Goal: Transaction & Acquisition: Purchase product/service

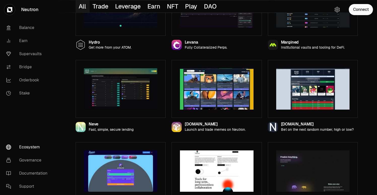
scroll to position [428, 0]
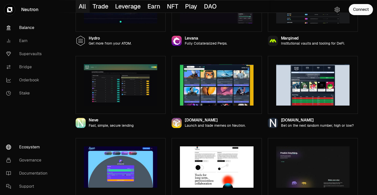
click at [22, 31] on link "Balance" at bounding box center [28, 27] width 52 height 13
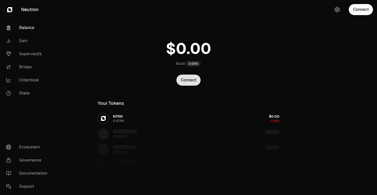
click at [187, 83] on button "Connect" at bounding box center [188, 80] width 24 height 11
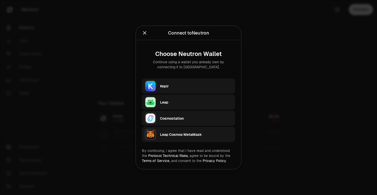
click at [162, 86] on div "Keplr" at bounding box center [196, 86] width 72 height 5
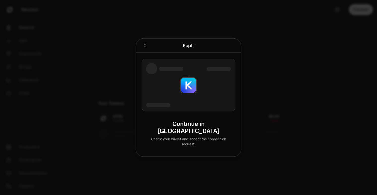
click at [149, 49] on div at bounding box center [161, 45] width 39 height 7
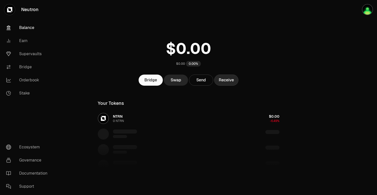
click at [234, 82] on button "Receive" at bounding box center [226, 80] width 24 height 11
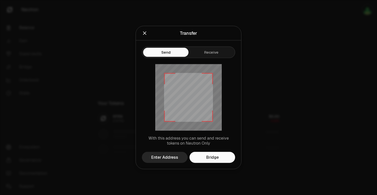
click at [176, 45] on div "Send Receive" at bounding box center [188, 50] width 105 height 18
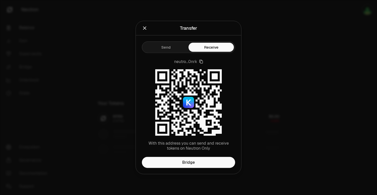
click at [220, 53] on div "Send Receive" at bounding box center [188, 48] width 93 height 12
click at [144, 27] on icon "Close" at bounding box center [145, 28] width 6 height 6
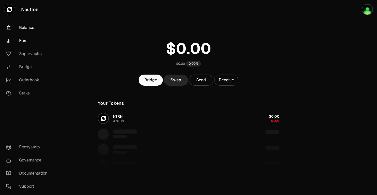
click at [26, 41] on link "Earn" at bounding box center [28, 40] width 52 height 13
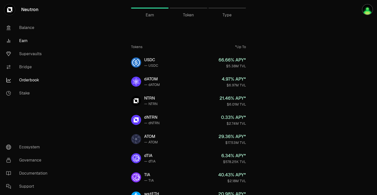
click at [28, 77] on link "Orderbook" at bounding box center [28, 80] width 52 height 13
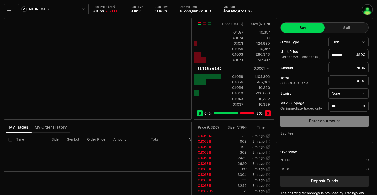
type input "********"
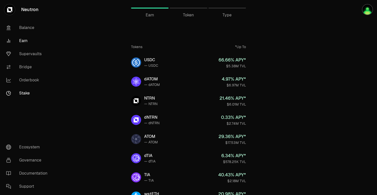
click at [24, 94] on link "Stake" at bounding box center [28, 93] width 52 height 13
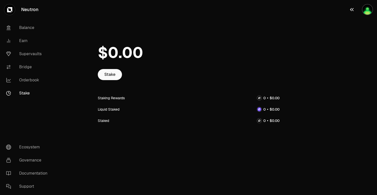
click at [367, 9] on img "button" at bounding box center [367, 10] width 10 height 10
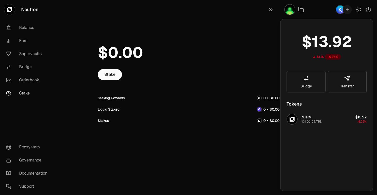
click at [303, 121] on div "131.9019 NTRN" at bounding box center [311, 122] width 21 height 4
click at [294, 121] on img "button" at bounding box center [292, 119] width 10 height 10
click at [194, 110] on div "Liquid Staked" at bounding box center [189, 109] width 182 height 11
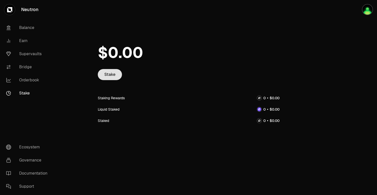
click at [110, 74] on link "Stake" at bounding box center [110, 74] width 24 height 11
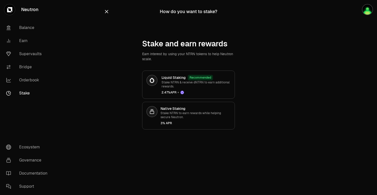
click at [27, 94] on link "Stake" at bounding box center [28, 93] width 52 height 13
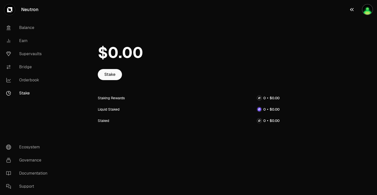
click at [371, 9] on img "button" at bounding box center [367, 10] width 10 height 10
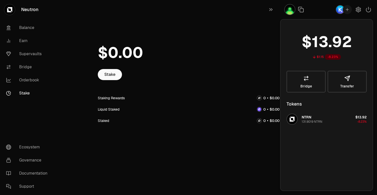
click at [310, 120] on div "131.9019 NTRN" at bounding box center [311, 122] width 21 height 4
click at [304, 118] on span "NTRN" at bounding box center [306, 117] width 10 height 5
click at [291, 121] on img "button" at bounding box center [292, 119] width 10 height 10
click at [138, 139] on div "Stake Staking Rewards Liquid Staked Staked" at bounding box center [189, 89] width 194 height 114
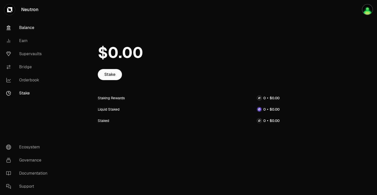
click at [25, 29] on link "Balance" at bounding box center [28, 27] width 52 height 13
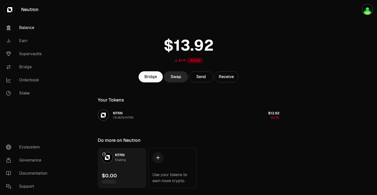
scroll to position [4, 0]
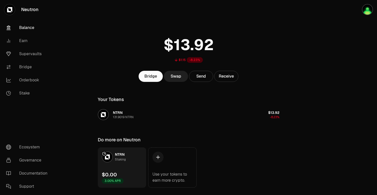
click at [175, 78] on link "Swap" at bounding box center [176, 76] width 24 height 11
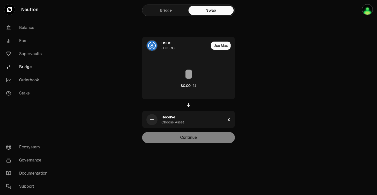
click at [100, 85] on div "Bridge Swap USDC 0 USDC Use Max $0.00 Receive Choose Asset 0 Continue" at bounding box center [188, 81] width 181 height 163
click at [24, 90] on link "Stake" at bounding box center [28, 93] width 52 height 13
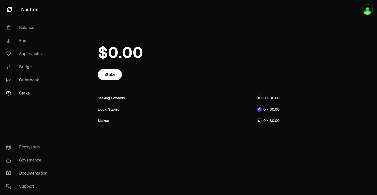
click at [24, 90] on link "Stake" at bounding box center [28, 93] width 52 height 13
click at [109, 98] on div "Staking Rewards" at bounding box center [111, 97] width 27 height 5
click at [107, 121] on div "Staked" at bounding box center [103, 120] width 11 height 5
click at [365, 10] on img "button" at bounding box center [367, 10] width 10 height 10
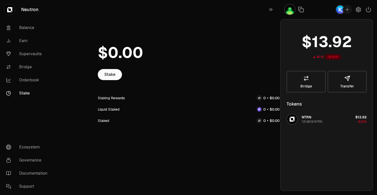
click at [224, 74] on div "Stake" at bounding box center [189, 74] width 182 height 11
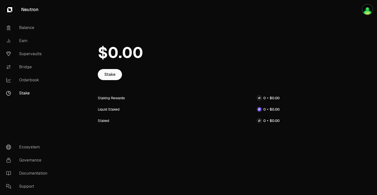
click at [259, 100] on div "Staking Rewards" at bounding box center [189, 97] width 182 height 11
click at [263, 95] on span "0 1 2 3 4 5 6 7 8 9" at bounding box center [264, 97] width 6 height 5
click at [365, 8] on img "button" at bounding box center [367, 10] width 10 height 10
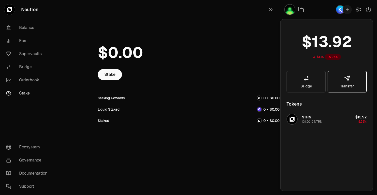
click at [345, 86] on span "Transfer" at bounding box center [347, 86] width 14 height 4
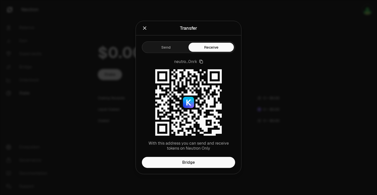
click at [145, 28] on icon "Close" at bounding box center [145, 28] width 6 height 6
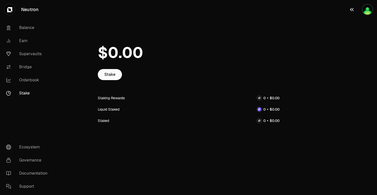
click at [369, 10] on img "button" at bounding box center [367, 10] width 10 height 10
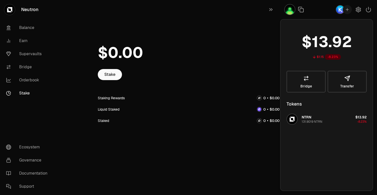
click at [199, 79] on div "Stake" at bounding box center [189, 74] width 182 height 11
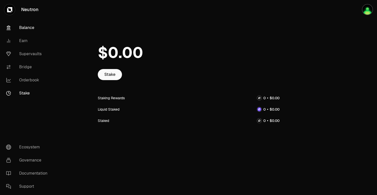
click at [32, 26] on link "Balance" at bounding box center [28, 27] width 52 height 13
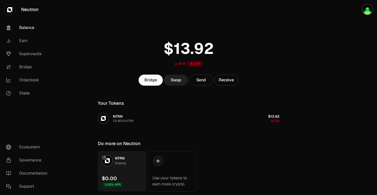
click at [176, 80] on link "Swap" at bounding box center [176, 80] width 24 height 11
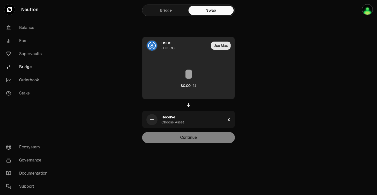
click at [219, 46] on button "Use Max" at bounding box center [221, 46] width 20 height 8
type input "*"
click at [219, 46] on div "Using Max" at bounding box center [221, 45] width 27 height 17
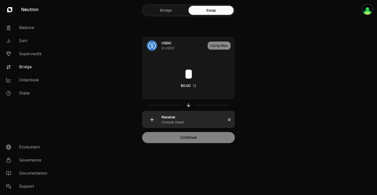
click at [154, 119] on icon "button" at bounding box center [152, 120] width 6 height 6
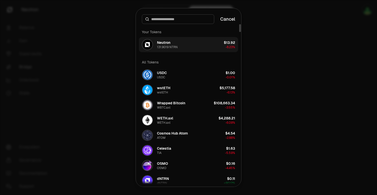
click at [174, 42] on div "Neutron 131.9019 NTRN" at bounding box center [167, 44] width 21 height 9
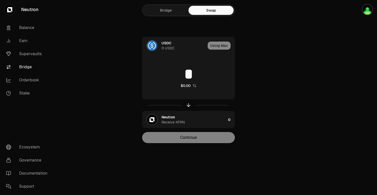
click at [263, 65] on div "USDC 0 USDC Using Max * $0.00 Neutron Receive NTRN 0 Continue" at bounding box center [188, 90] width 169 height 106
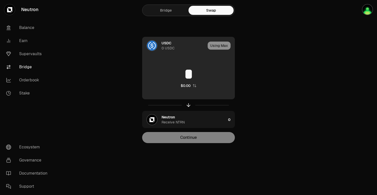
click at [197, 63] on div "* $0.00" at bounding box center [188, 77] width 92 height 44
click at [222, 45] on div "Using Max" at bounding box center [221, 45] width 27 height 17
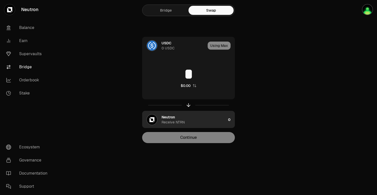
click at [179, 116] on div "Neutron Receive NTRN" at bounding box center [193, 120] width 64 height 10
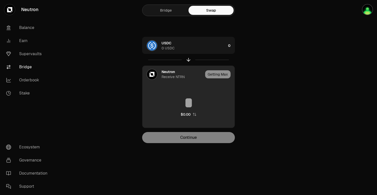
click at [195, 108] on input at bounding box center [188, 102] width 92 height 15
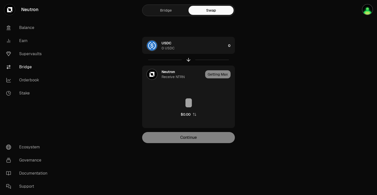
click at [265, 108] on div "USDC 0 USDC 0 Neutron Receive NTRN Getting Max $0.00 Continue" at bounding box center [188, 90] width 169 height 106
click at [259, 108] on div "USDC 0 USDC 0 Neutron Receive NTRN Getting Max $0.00 Continue" at bounding box center [188, 90] width 169 height 106
click at [366, 13] on img "button" at bounding box center [367, 10] width 10 height 10
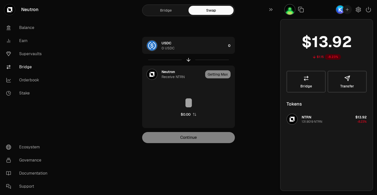
click at [348, 42] on span "2" at bounding box center [347, 41] width 10 height 19
click at [269, 10] on icon "button" at bounding box center [270, 9] width 3 height 3
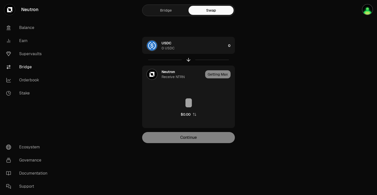
click at [168, 9] on link "Bridge" at bounding box center [165, 10] width 45 height 9
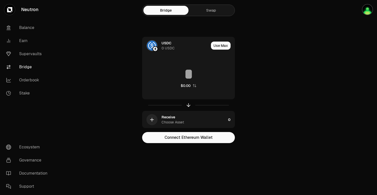
click at [213, 11] on link "Swap" at bounding box center [210, 10] width 45 height 9
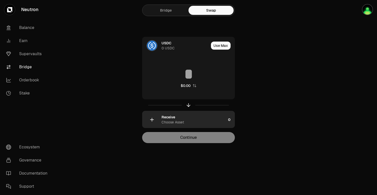
click at [170, 116] on div "Receive" at bounding box center [168, 117] width 14 height 5
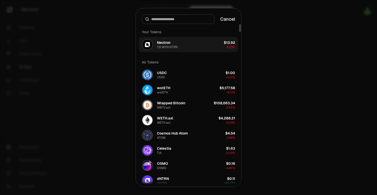
click at [149, 46] on img "button" at bounding box center [147, 45] width 10 height 10
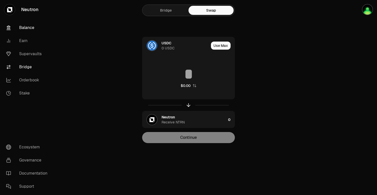
click at [26, 29] on link "Balance" at bounding box center [28, 27] width 52 height 13
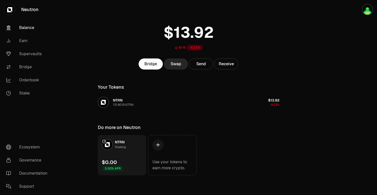
scroll to position [17, 0]
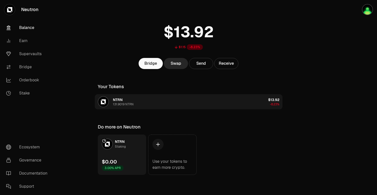
click at [142, 102] on button "NTRN 131.9019 NTRN $13.92 -8.23%" at bounding box center [189, 101] width 188 height 15
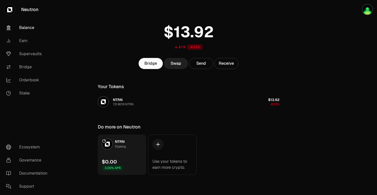
click at [171, 63] on link "Swap" at bounding box center [176, 63] width 24 height 11
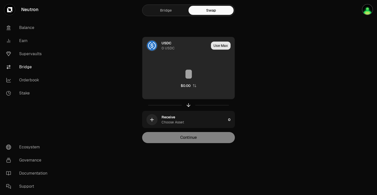
click at [218, 44] on button "Use Max" at bounding box center [221, 46] width 20 height 8
click at [219, 44] on div "Using Max" at bounding box center [221, 45] width 27 height 17
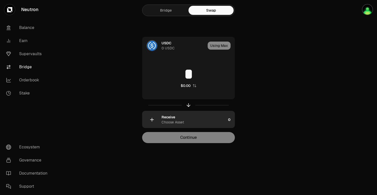
click at [160, 123] on div "Receive Choose Asset" at bounding box center [184, 119] width 84 height 17
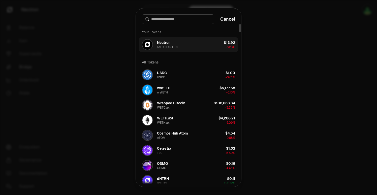
click at [182, 46] on button "Neutron 131.9019 NTRN $13.92 -8.23%" at bounding box center [188, 44] width 99 height 15
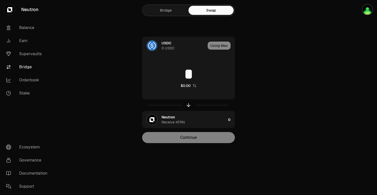
click at [182, 46] on div "USDC 0 USDC" at bounding box center [183, 46] width 44 height 10
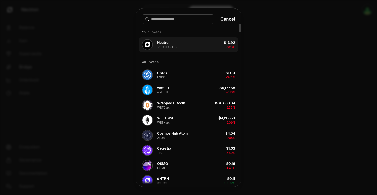
click at [146, 47] on img "button" at bounding box center [147, 45] width 10 height 10
type input "**********"
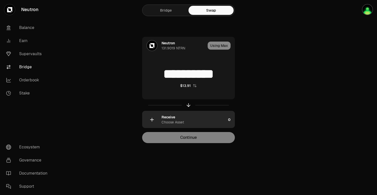
click at [178, 119] on div "Receive Choose Asset" at bounding box center [193, 120] width 64 height 10
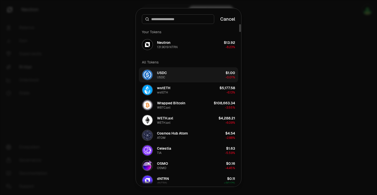
click at [178, 75] on button "USDC USDC $1.00 -0.01%" at bounding box center [188, 74] width 99 height 15
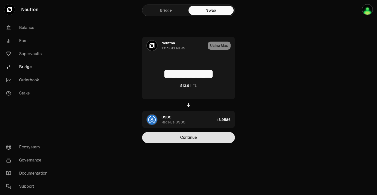
click at [189, 137] on button "Continue" at bounding box center [188, 137] width 93 height 11
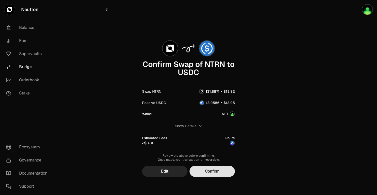
click at [213, 173] on button "Confirm" at bounding box center [211, 171] width 45 height 11
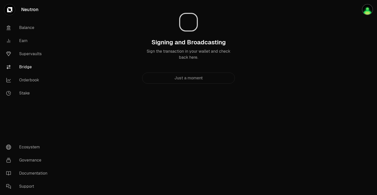
click at [193, 76] on div "Just a moment" at bounding box center [188, 78] width 93 height 11
click at [363, 11] on img "button" at bounding box center [367, 10] width 10 height 10
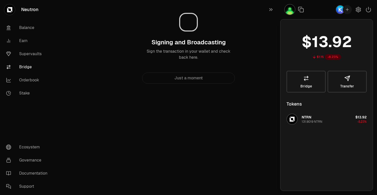
click at [336, 9] on img "button" at bounding box center [340, 10] width 8 height 8
click at [267, 37] on div "Signing and Broadcasting Sign the transaction in your wallet and check back her…" at bounding box center [188, 44] width 169 height 80
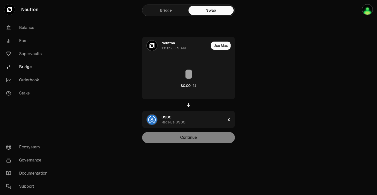
click at [23, 25] on link "Balance" at bounding box center [28, 27] width 52 height 13
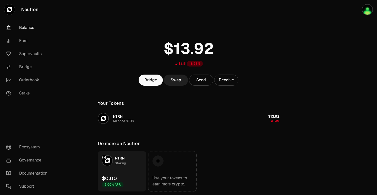
click at [171, 80] on link "Swap" at bounding box center [176, 80] width 24 height 11
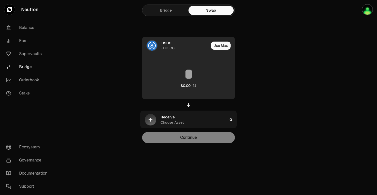
click at [213, 65] on div "$0.00" at bounding box center [188, 77] width 92 height 44
click at [191, 72] on input at bounding box center [188, 73] width 92 height 15
click at [167, 46] on div "0 USDC" at bounding box center [167, 48] width 13 height 5
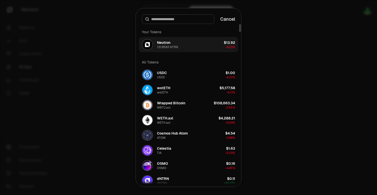
click at [175, 45] on div "131.8583 NTRN" at bounding box center [167, 47] width 21 height 4
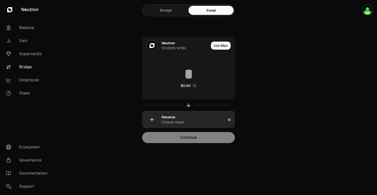
click at [183, 122] on div "Choose Asset" at bounding box center [172, 122] width 22 height 5
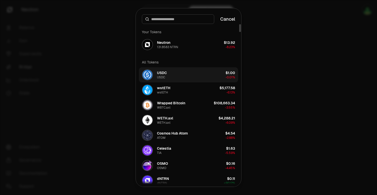
click at [171, 72] on button "USDC USDC $1.00 -0.01%" at bounding box center [188, 74] width 99 height 15
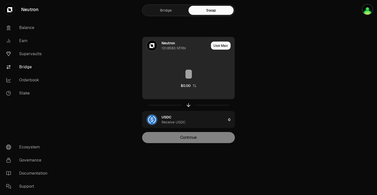
click at [181, 68] on input at bounding box center [188, 73] width 92 height 15
click at [155, 43] on img at bounding box center [152, 46] width 10 height 10
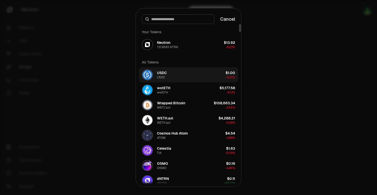
click at [164, 75] on div "USDC" at bounding box center [161, 77] width 8 height 4
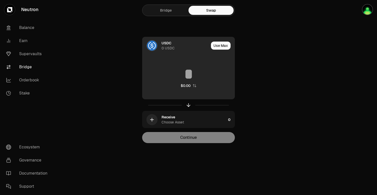
click at [165, 43] on div "USDC" at bounding box center [166, 43] width 10 height 5
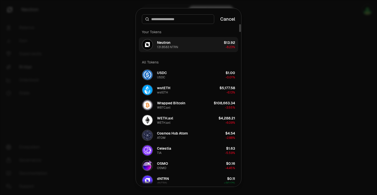
click at [171, 44] on div "Neutron 131.8583 NTRN" at bounding box center [167, 44] width 21 height 9
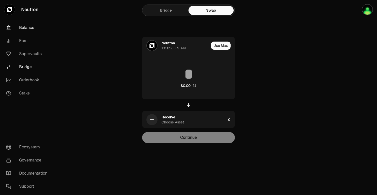
click at [26, 29] on link "Balance" at bounding box center [28, 27] width 52 height 13
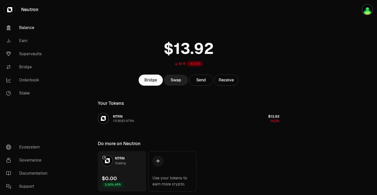
click at [173, 80] on link "Swap" at bounding box center [176, 80] width 24 height 11
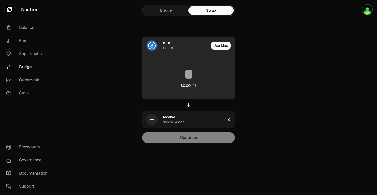
click at [155, 43] on img at bounding box center [152, 46] width 10 height 10
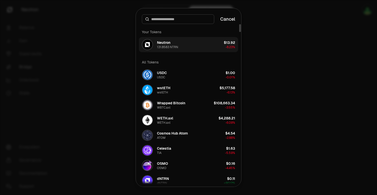
click at [174, 43] on div "Neutron 131.8583 NTRN" at bounding box center [167, 44] width 21 height 9
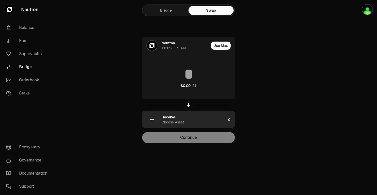
click at [176, 120] on div "Choose Asset" at bounding box center [172, 122] width 22 height 5
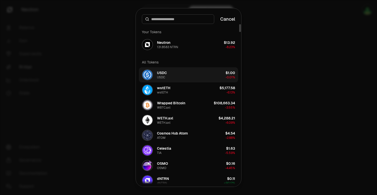
click at [159, 73] on div "USDC" at bounding box center [162, 72] width 10 height 5
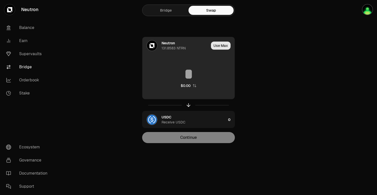
click at [220, 46] on button "Use Max" at bounding box center [221, 46] width 20 height 8
type input "**********"
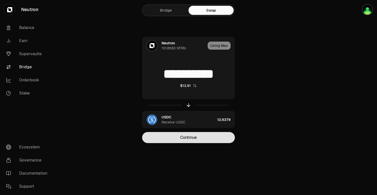
click at [190, 139] on button "Continue" at bounding box center [188, 137] width 93 height 11
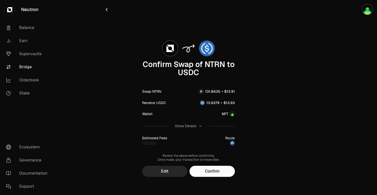
scroll to position [2, 0]
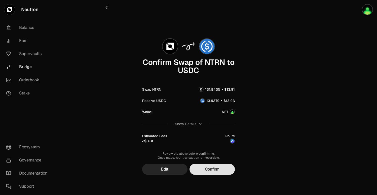
click at [210, 168] on button "Confirm" at bounding box center [211, 169] width 45 height 11
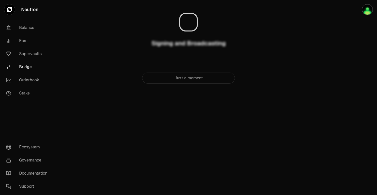
scroll to position [0, 0]
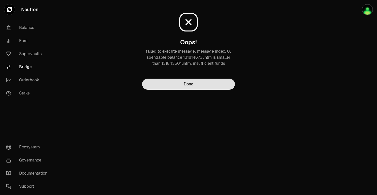
click at [191, 83] on button "Done" at bounding box center [188, 84] width 93 height 11
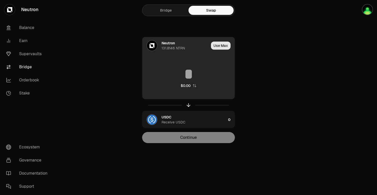
click at [222, 45] on button "Use Max" at bounding box center [221, 46] width 20 height 8
type input "**********"
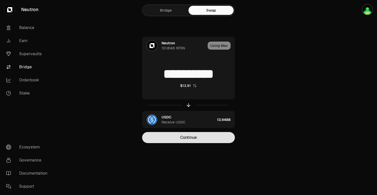
click at [193, 138] on button "Continue" at bounding box center [188, 137] width 93 height 11
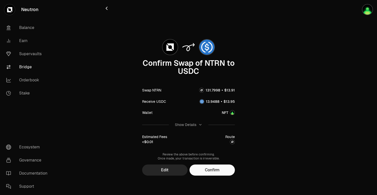
scroll to position [2, 0]
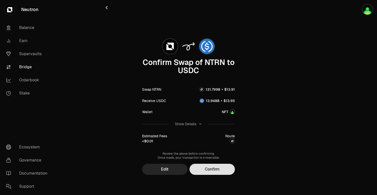
click at [208, 171] on button "Confirm" at bounding box center [211, 169] width 45 height 11
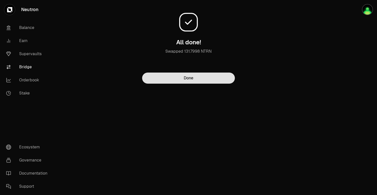
click at [193, 79] on button "Done" at bounding box center [188, 78] width 93 height 11
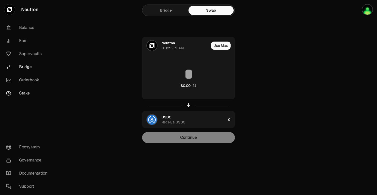
click at [20, 92] on link "Stake" at bounding box center [28, 93] width 52 height 13
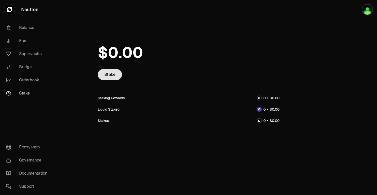
click at [111, 76] on link "Stake" at bounding box center [110, 74] width 24 height 11
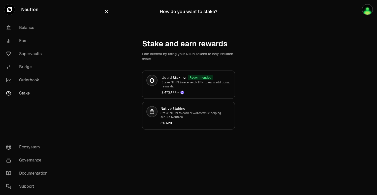
click at [28, 94] on link "Stake" at bounding box center [28, 93] width 52 height 13
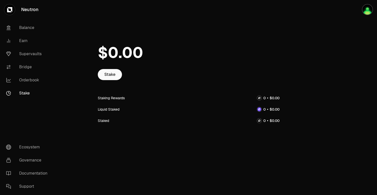
click at [123, 58] on span "0" at bounding box center [127, 52] width 11 height 19
click at [116, 51] on span "0" at bounding box center [113, 52] width 11 height 19
click at [34, 30] on link "Balance" at bounding box center [28, 27] width 52 height 13
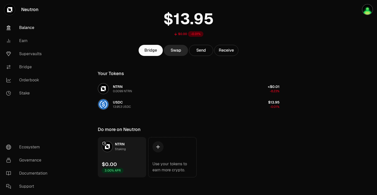
scroll to position [32, 0]
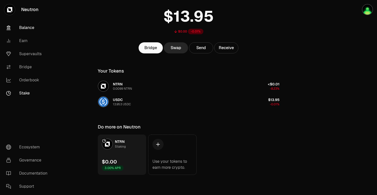
click at [24, 93] on link "Stake" at bounding box center [28, 93] width 52 height 13
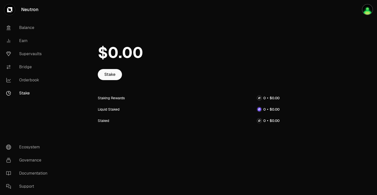
click at [117, 105] on div "Liquid Staked" at bounding box center [189, 109] width 182 height 11
click at [116, 115] on div "Staked" at bounding box center [189, 120] width 182 height 11
click at [361, 9] on button "button" at bounding box center [361, 9] width 32 height 19
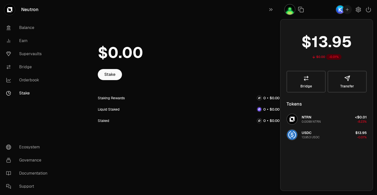
click at [226, 42] on div at bounding box center [189, 52] width 182 height 33
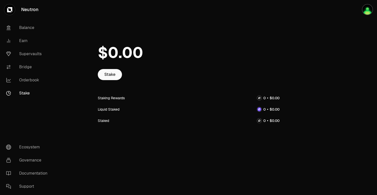
click at [105, 99] on div "Staking Rewards" at bounding box center [111, 97] width 27 height 5
click at [101, 105] on div "Liquid Staked" at bounding box center [189, 109] width 182 height 11
click at [113, 76] on link "Stake" at bounding box center [110, 74] width 24 height 11
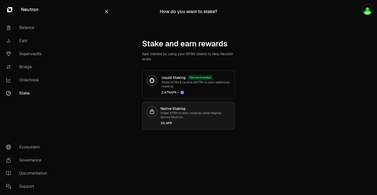
click at [167, 113] on p "Stake NTRN to earn rewards while helping secure Neutron." at bounding box center [195, 115] width 70 height 8
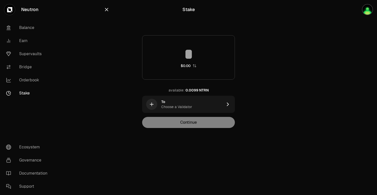
click at [197, 57] on input at bounding box center [188, 54] width 92 height 15
click at [261, 68] on div "$0.00 available: 0.0099 NTRN To Choose a Validator Continue" at bounding box center [188, 81] width 169 height 93
click at [33, 28] on link "Balance" at bounding box center [28, 27] width 52 height 13
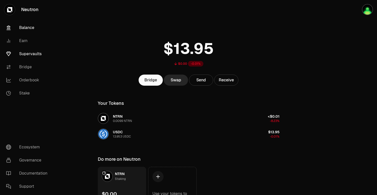
click at [36, 55] on link "Supervaults" at bounding box center [28, 53] width 52 height 13
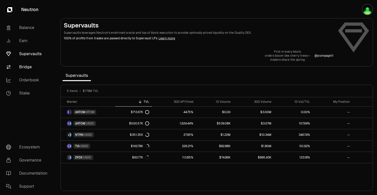
click at [27, 65] on link "Bridge" at bounding box center [28, 66] width 52 height 13
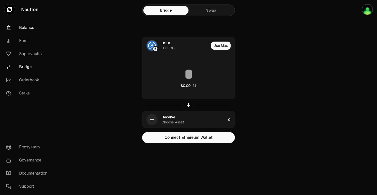
click at [34, 27] on link "Balance" at bounding box center [28, 27] width 52 height 13
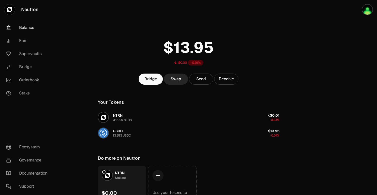
scroll to position [2, 0]
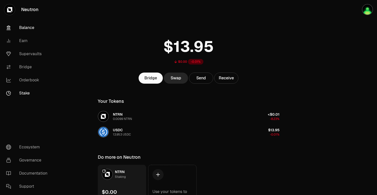
click at [26, 95] on link "Stake" at bounding box center [28, 93] width 52 height 13
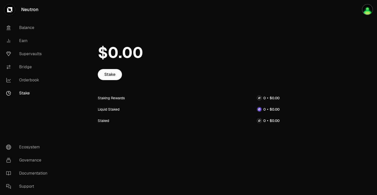
click at [112, 62] on span "0" at bounding box center [113, 52] width 11 height 19
click at [111, 75] on link "Stake" at bounding box center [110, 74] width 24 height 11
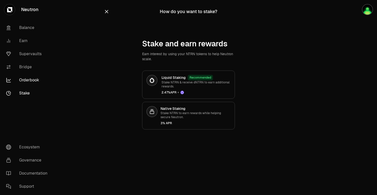
click at [39, 80] on link "Orderbook" at bounding box center [28, 80] width 52 height 13
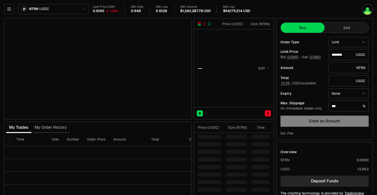
type input "********"
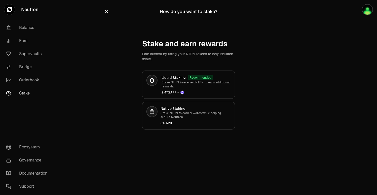
click at [23, 91] on link "Stake" at bounding box center [28, 93] width 52 height 13
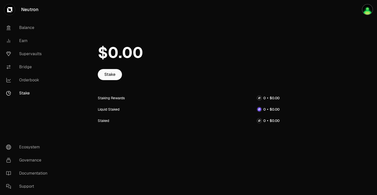
click at [23, 91] on link "Stake" at bounding box center [28, 93] width 52 height 13
click at [112, 105] on div "Liquid Staked" at bounding box center [189, 109] width 182 height 11
click at [109, 119] on div "Staked" at bounding box center [103, 120] width 11 height 5
click at [28, 81] on link "Orderbook" at bounding box center [28, 80] width 52 height 13
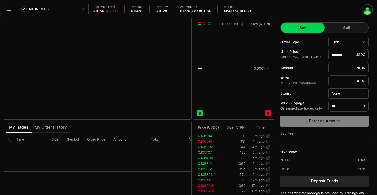
type input "********"
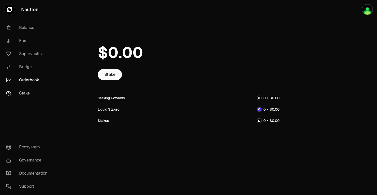
click at [31, 81] on link "Orderbook" at bounding box center [28, 80] width 52 height 13
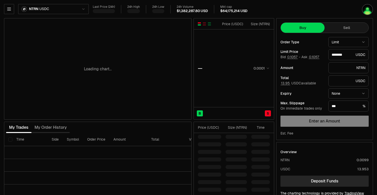
type input "********"
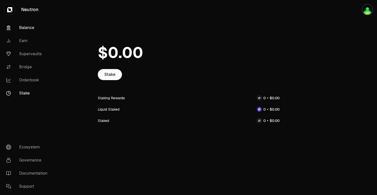
click at [22, 28] on link "Balance" at bounding box center [28, 27] width 52 height 13
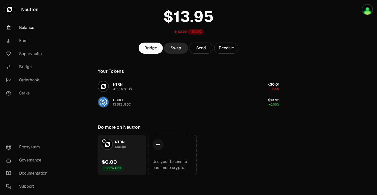
scroll to position [32, 0]
click at [146, 47] on link "Bridge" at bounding box center [151, 47] width 24 height 11
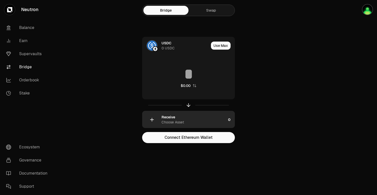
click at [161, 125] on div "Receive Choose Asset" at bounding box center [184, 119] width 84 height 17
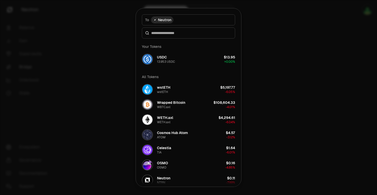
click at [304, 95] on div at bounding box center [188, 97] width 377 height 195
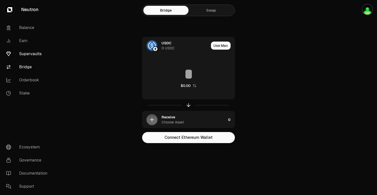
click at [28, 52] on link "Supervaults" at bounding box center [28, 53] width 52 height 13
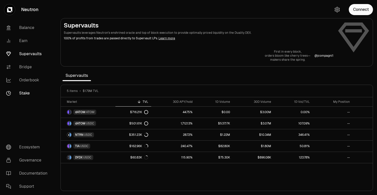
click at [24, 94] on link "Stake" at bounding box center [28, 93] width 52 height 13
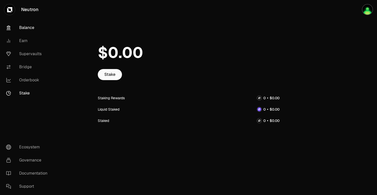
click at [26, 27] on link "Balance" at bounding box center [28, 27] width 52 height 13
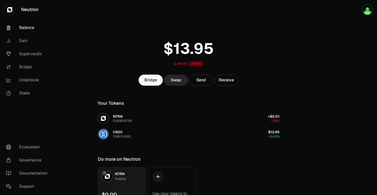
click at [26, 27] on link "Balance" at bounding box center [28, 27] width 52 height 13
click at [21, 91] on link "Stake" at bounding box center [28, 93] width 52 height 13
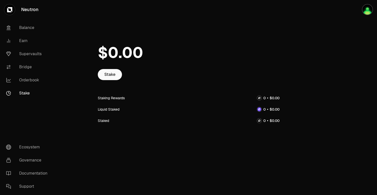
click at [98, 70] on div "Stake" at bounding box center [189, 74] width 182 height 11
click at [27, 30] on link "Balance" at bounding box center [28, 27] width 52 height 13
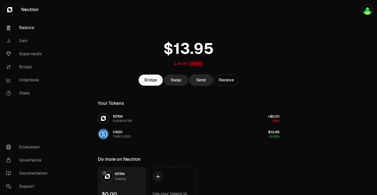
click at [193, 81] on button "Send" at bounding box center [201, 80] width 24 height 11
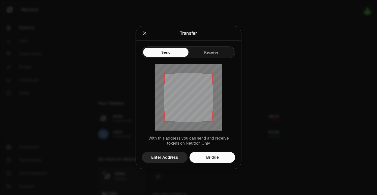
click at [146, 34] on icon "Close" at bounding box center [145, 33] width 6 height 6
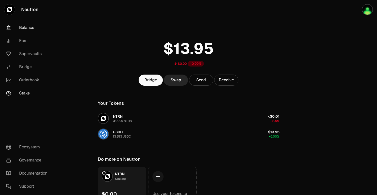
click at [26, 94] on link "Stake" at bounding box center [28, 93] width 52 height 13
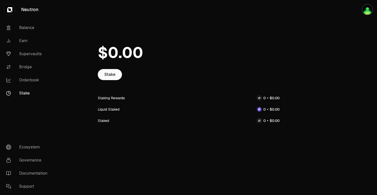
click at [260, 98] on img at bounding box center [259, 98] width 4 height 4
click at [27, 10] on link "Neutron" at bounding box center [28, 9] width 56 height 19
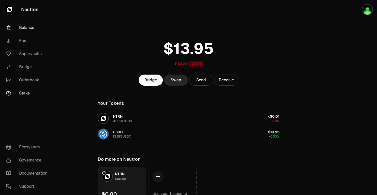
click at [23, 94] on link "Stake" at bounding box center [28, 93] width 52 height 13
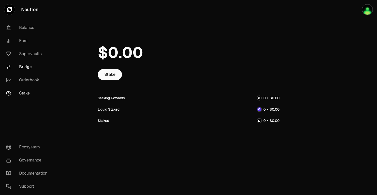
click at [27, 67] on link "Bridge" at bounding box center [28, 66] width 52 height 13
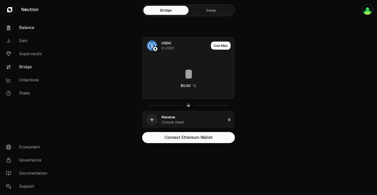
click at [26, 27] on link "Balance" at bounding box center [28, 27] width 52 height 13
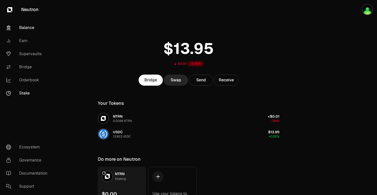
click at [25, 94] on link "Stake" at bounding box center [28, 93] width 52 height 13
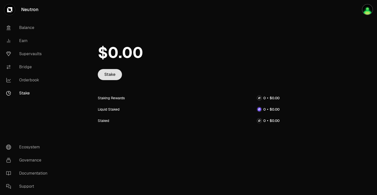
click at [100, 76] on link "Stake" at bounding box center [110, 74] width 24 height 11
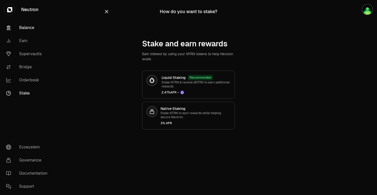
click at [22, 28] on link "Balance" at bounding box center [28, 27] width 52 height 13
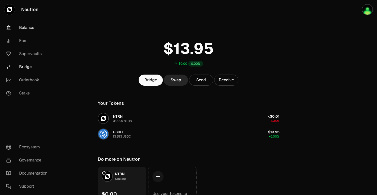
click at [26, 68] on link "Bridge" at bounding box center [28, 66] width 52 height 13
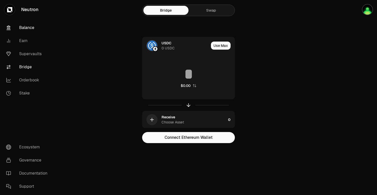
click at [17, 28] on link "Balance" at bounding box center [28, 27] width 52 height 13
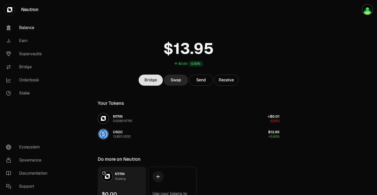
click at [147, 82] on link "Bridge" at bounding box center [151, 80] width 24 height 11
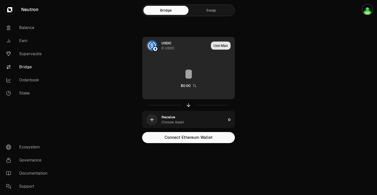
click at [224, 46] on button "Use Max" at bounding box center [221, 46] width 20 height 8
type input "*"
click at [217, 46] on div "Using Max" at bounding box center [221, 45] width 27 height 17
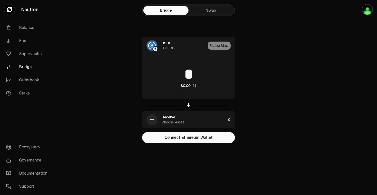
click at [219, 13] on link "Swap" at bounding box center [210, 10] width 45 height 9
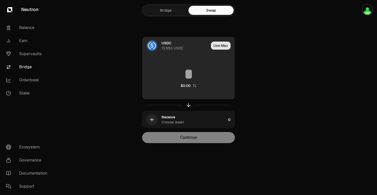
click at [223, 46] on button "Use Max" at bounding box center [221, 46] width 20 height 8
type input "********"
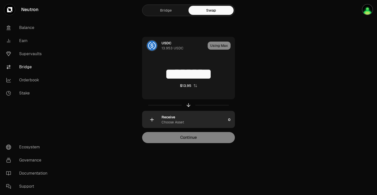
click at [188, 120] on div "Receive Choose Asset" at bounding box center [193, 120] width 64 height 10
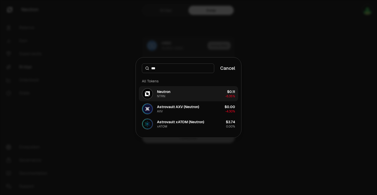
type input "***"
click at [180, 94] on button "Neutron NTRN $0.11 -6.35%" at bounding box center [188, 93] width 99 height 15
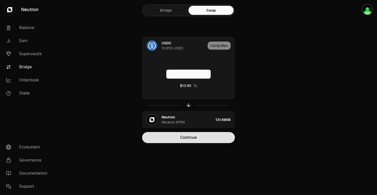
click at [186, 138] on button "Continue" at bounding box center [188, 137] width 93 height 11
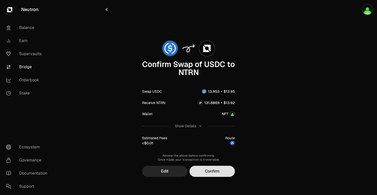
click at [212, 171] on button "Confirm" at bounding box center [211, 171] width 45 height 11
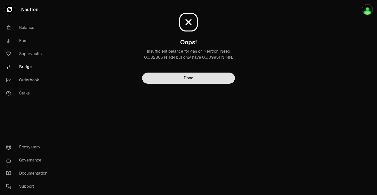
click at [173, 80] on button "Done" at bounding box center [188, 78] width 93 height 11
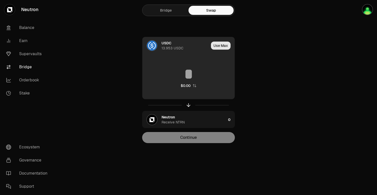
click at [219, 46] on button "Use Max" at bounding box center [221, 46] width 20 height 8
type input "********"
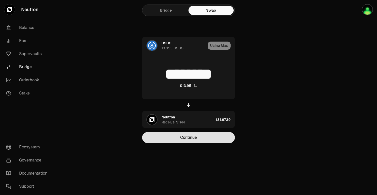
click at [195, 139] on button "Continue" at bounding box center [188, 137] width 93 height 11
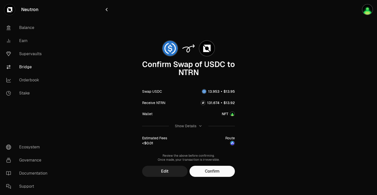
click at [167, 170] on button "Edit" at bounding box center [164, 171] width 45 height 11
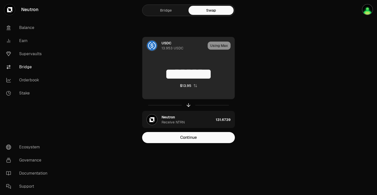
click at [198, 78] on input "********" at bounding box center [188, 73] width 92 height 15
click at [226, 76] on input "********" at bounding box center [188, 73] width 92 height 15
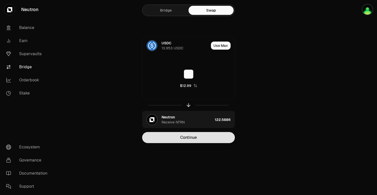
type input "**"
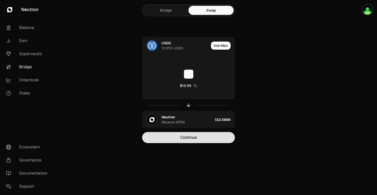
click at [185, 137] on button "Continue" at bounding box center [188, 137] width 93 height 11
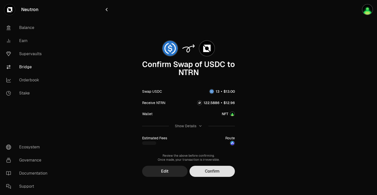
click at [210, 172] on button "Confirm" at bounding box center [211, 171] width 45 height 11
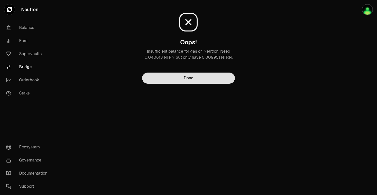
click at [180, 77] on button "Done" at bounding box center [188, 78] width 93 height 11
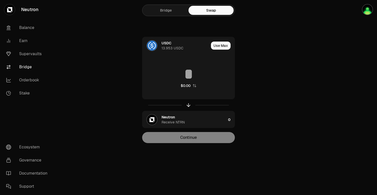
click at [175, 11] on link "Bridge" at bounding box center [165, 10] width 45 height 9
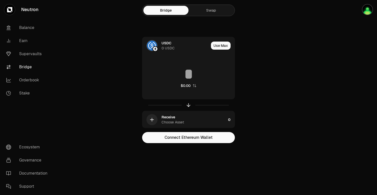
click at [206, 9] on link "Swap" at bounding box center [210, 10] width 45 height 9
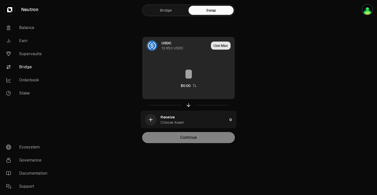
click at [215, 42] on button "Use Max" at bounding box center [221, 46] width 20 height 8
type input "********"
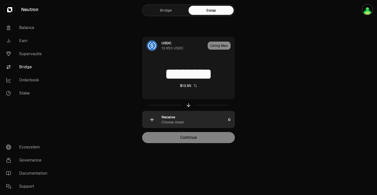
click at [206, 123] on div "Receive Choose Asset" at bounding box center [193, 120] width 64 height 10
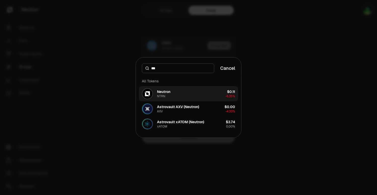
type input "***"
click at [188, 94] on button "Neutron NTRN $0.11 -6.35%" at bounding box center [188, 93] width 99 height 15
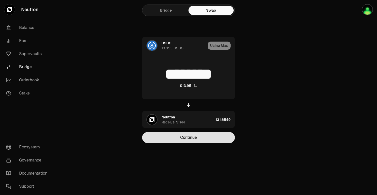
click at [188, 139] on button "Continue" at bounding box center [188, 137] width 93 height 11
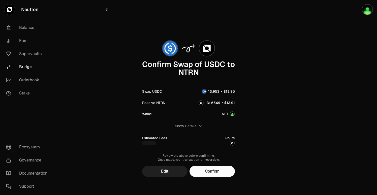
click at [170, 174] on button "Edit" at bounding box center [164, 171] width 45 height 11
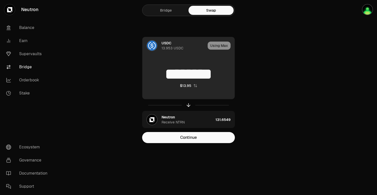
click at [204, 78] on input "********" at bounding box center [188, 73] width 92 height 15
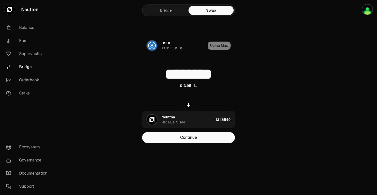
drag, startPoint x: 225, startPoint y: 79, endPoint x: 141, endPoint y: 70, distance: 84.8
click at [141, 70] on div "USDC 13.953 USDC Using Max ******** $13.95 Neutron Receive NTRN 131.6549 Contin…" at bounding box center [188, 90] width 169 height 106
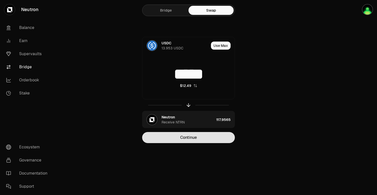
type input "*****"
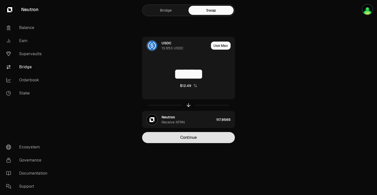
click at [188, 139] on button "Continue" at bounding box center [188, 137] width 93 height 11
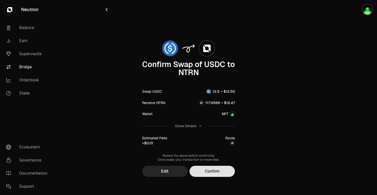
click at [206, 173] on button "Confirm" at bounding box center [211, 171] width 45 height 11
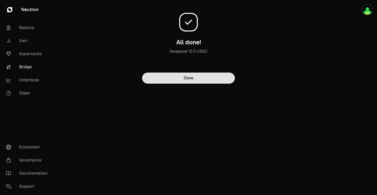
click at [196, 77] on button "Done" at bounding box center [188, 78] width 93 height 11
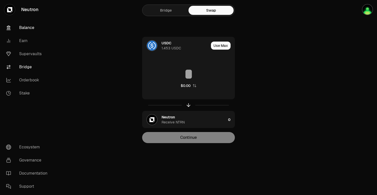
click at [31, 28] on link "Balance" at bounding box center [28, 27] width 52 height 13
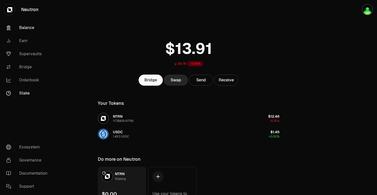
click at [23, 94] on link "Stake" at bounding box center [28, 93] width 52 height 13
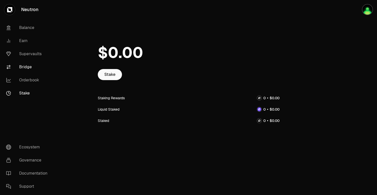
click at [27, 66] on link "Bridge" at bounding box center [28, 66] width 52 height 13
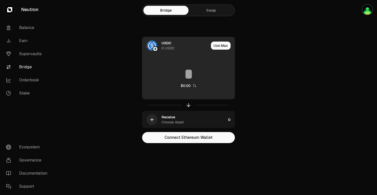
click at [165, 46] on div "0 USDC" at bounding box center [167, 48] width 13 height 5
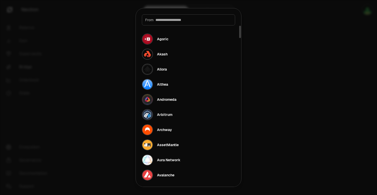
click at [282, 60] on div at bounding box center [188, 97] width 377 height 195
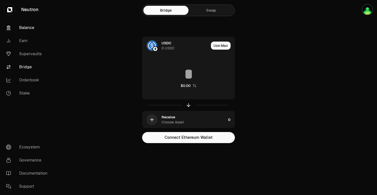
click at [29, 27] on link "Balance" at bounding box center [28, 27] width 52 height 13
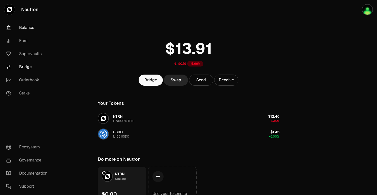
click at [34, 65] on link "Bridge" at bounding box center [28, 66] width 52 height 13
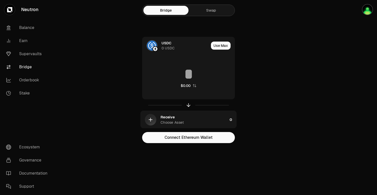
click at [207, 12] on link "Swap" at bounding box center [210, 10] width 45 height 9
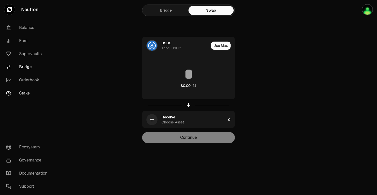
click at [26, 90] on link "Stake" at bounding box center [28, 93] width 52 height 13
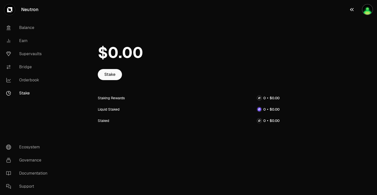
click at [365, 14] on img "button" at bounding box center [367, 10] width 10 height 10
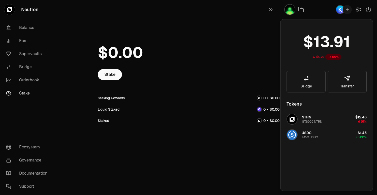
click at [245, 59] on div at bounding box center [189, 52] width 182 height 33
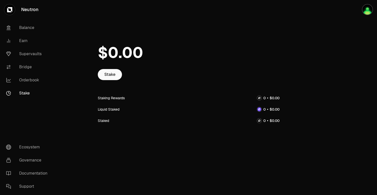
click at [26, 94] on link "Stake" at bounding box center [28, 93] width 52 height 13
click at [26, 28] on link "Balance" at bounding box center [28, 27] width 52 height 13
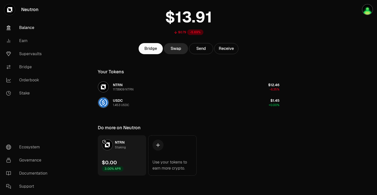
scroll to position [32, 0]
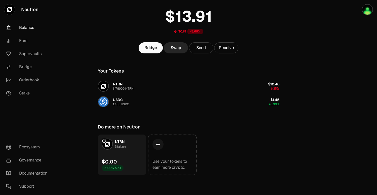
click at [119, 147] on div "Staking" at bounding box center [120, 146] width 11 height 5
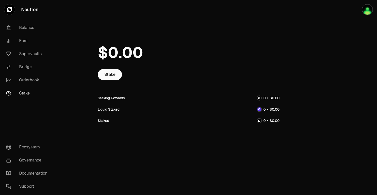
click at [30, 10] on link "Neutron" at bounding box center [28, 9] width 56 height 19
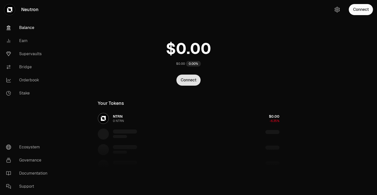
click at [188, 82] on button "Connect" at bounding box center [188, 80] width 24 height 11
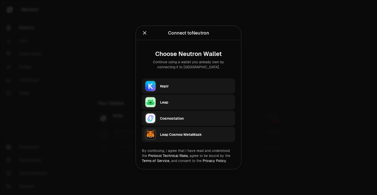
click at [175, 85] on div "Keplr" at bounding box center [196, 86] width 72 height 5
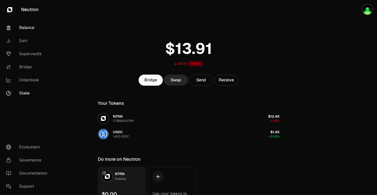
click at [19, 90] on link "Stake" at bounding box center [28, 93] width 52 height 13
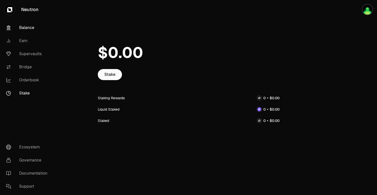
click at [29, 27] on link "Balance" at bounding box center [28, 27] width 52 height 13
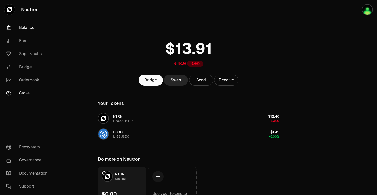
click at [24, 94] on link "Stake" at bounding box center [28, 93] width 52 height 13
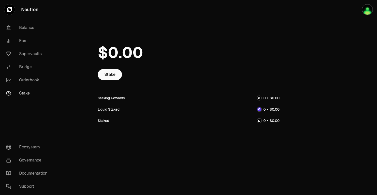
click at [257, 110] on div at bounding box center [259, 109] width 5 height 5
click at [258, 98] on img at bounding box center [259, 98] width 4 height 4
click at [119, 74] on link "Stake" at bounding box center [110, 74] width 24 height 11
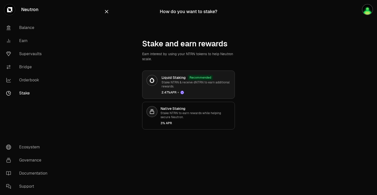
click at [175, 79] on h3 "Liquid Staking" at bounding box center [173, 77] width 24 height 5
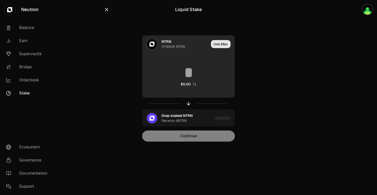
click at [216, 43] on button "Use Max" at bounding box center [221, 44] width 20 height 8
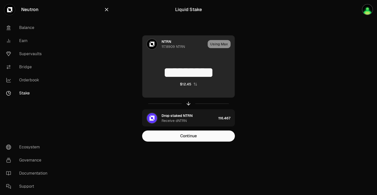
drag, startPoint x: 228, startPoint y: 76, endPoint x: 156, endPoint y: 74, distance: 72.6
click at [156, 74] on input "*********" at bounding box center [188, 72] width 92 height 15
click at [195, 84] on icon "button" at bounding box center [195, 84] width 4 height 4
drag, startPoint x: 218, startPoint y: 75, endPoint x: 173, endPoint y: 66, distance: 45.4
click at [173, 66] on input "******" at bounding box center [188, 72] width 92 height 15
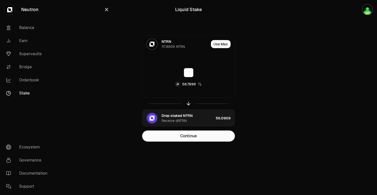
type input "**"
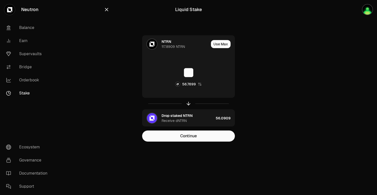
click at [321, 96] on div at bounding box center [348, 81] width 56 height 162
click at [28, 95] on link "Stake" at bounding box center [28, 93] width 52 height 13
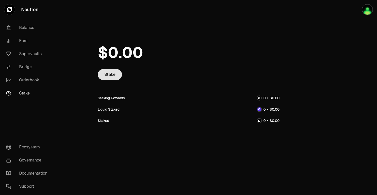
click at [117, 73] on link "Stake" at bounding box center [110, 74] width 24 height 11
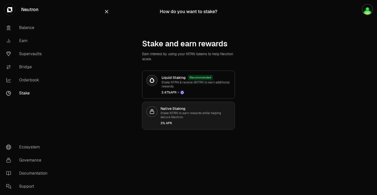
click at [169, 113] on p "Stake NTRN to earn rewards while helping secure Neutron." at bounding box center [195, 115] width 70 height 8
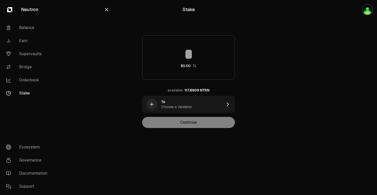
click at [198, 60] on input at bounding box center [188, 54] width 92 height 15
click at [192, 57] on input at bounding box center [188, 54] width 92 height 15
drag, startPoint x: 194, startPoint y: 57, endPoint x: 177, endPoint y: 58, distance: 17.2
click at [177, 58] on input at bounding box center [188, 54] width 92 height 15
click at [193, 66] on icon "button" at bounding box center [194, 65] width 3 height 3
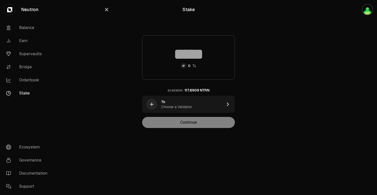
click at [193, 66] on icon "button" at bounding box center [194, 66] width 4 height 4
click at [191, 89] on div "117.8909 NTRN" at bounding box center [196, 90] width 25 height 5
click at [195, 65] on icon "button" at bounding box center [195, 66] width 4 height 4
type input "******"
drag, startPoint x: 220, startPoint y: 55, endPoint x: 175, endPoint y: 51, distance: 45.5
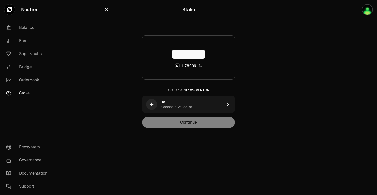
click at [175, 51] on input "******" at bounding box center [188, 54] width 92 height 15
click at [26, 93] on link "Stake" at bounding box center [28, 93] width 52 height 13
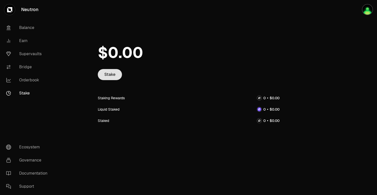
click at [110, 78] on link "Stake" at bounding box center [110, 74] width 24 height 11
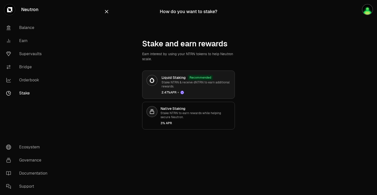
click at [174, 79] on h3 "Liquid Staking" at bounding box center [173, 77] width 24 height 5
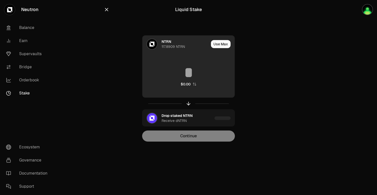
click at [204, 78] on input at bounding box center [188, 72] width 92 height 15
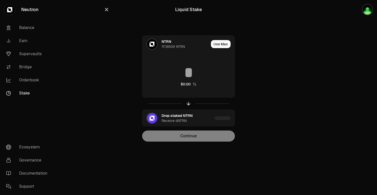
click at [29, 92] on link "Stake" at bounding box center [28, 93] width 52 height 13
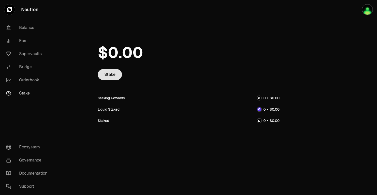
click at [116, 74] on link "Stake" at bounding box center [110, 74] width 24 height 11
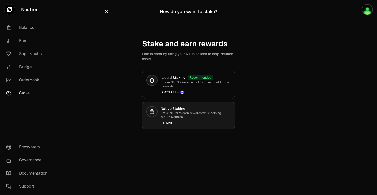
click at [172, 117] on p "Stake NTRN to earn rewards while helping secure Neutron." at bounding box center [195, 115] width 70 height 8
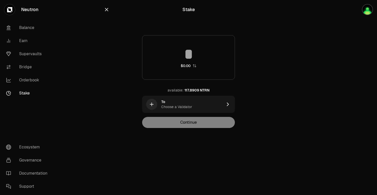
click at [195, 65] on icon "button" at bounding box center [194, 66] width 4 height 4
click at [194, 88] on div "117.8909 NTRN" at bounding box center [196, 90] width 25 height 5
click at [199, 66] on icon "button" at bounding box center [200, 66] width 4 height 4
click at [199, 66] on div "********* $12.45" at bounding box center [188, 57] width 93 height 44
click at [194, 65] on icon "button" at bounding box center [195, 66] width 4 height 4
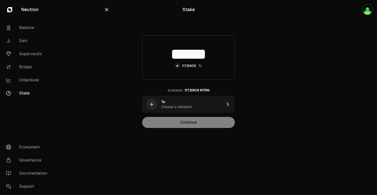
drag, startPoint x: 224, startPoint y: 56, endPoint x: 176, endPoint y: 55, distance: 48.1
click at [176, 55] on input "******" at bounding box center [188, 54] width 92 height 15
type input "**"
click at [261, 83] on div "** 56.7699 available: 117.8909 NTRN To Choose a Validator Continue" at bounding box center [188, 81] width 169 height 93
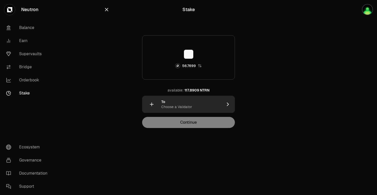
click at [205, 106] on div "To Choose a Validator" at bounding box center [191, 104] width 61 height 10
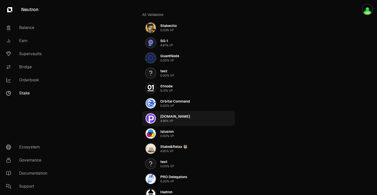
scroll to position [26, 0]
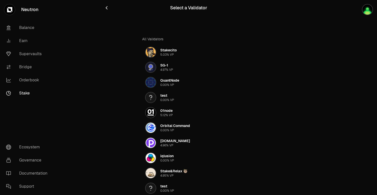
scroll to position [0, 0]
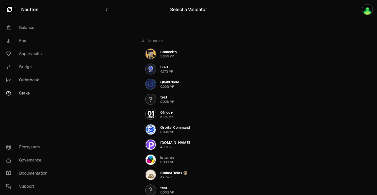
click at [106, 11] on icon "button" at bounding box center [107, 10] width 6 height 6
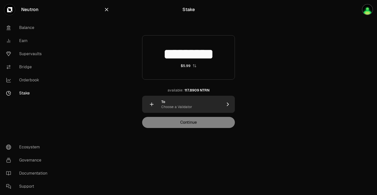
click at [203, 107] on div "To Choose a Validator" at bounding box center [191, 104] width 61 height 10
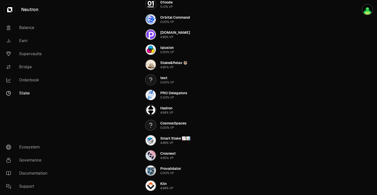
scroll to position [111, 0]
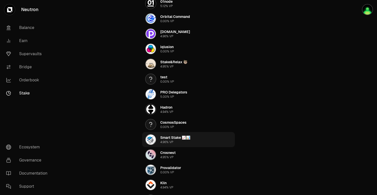
click at [170, 139] on div "Smart Stake 📈📊" at bounding box center [175, 137] width 30 height 5
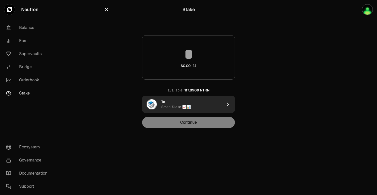
click at [181, 104] on div "Smart Stake 📈📊" at bounding box center [175, 106] width 29 height 5
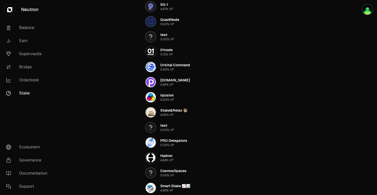
scroll to position [78, 0]
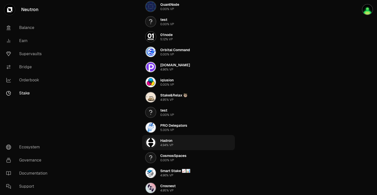
click at [166, 142] on div "Hadron" at bounding box center [166, 140] width 12 height 5
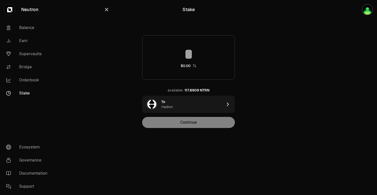
click at [196, 63] on div "$0.00" at bounding box center [188, 57] width 93 height 44
click at [193, 59] on input at bounding box center [188, 54] width 92 height 15
click at [198, 64] on div "$0.00" at bounding box center [188, 57] width 93 height 44
click at [195, 64] on icon "button" at bounding box center [194, 66] width 4 height 4
click at [213, 56] on input at bounding box center [188, 54] width 92 height 15
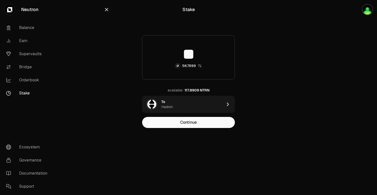
type input "**"
click at [294, 85] on main "Stake ** 56.7699 available: 117.8909 NTRN To Hadron Continue" at bounding box center [216, 74] width 320 height 148
click at [192, 120] on button "Continue" at bounding box center [188, 122] width 93 height 11
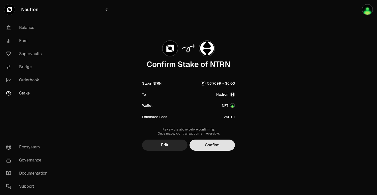
click at [211, 145] on button "Confirm" at bounding box center [211, 145] width 45 height 11
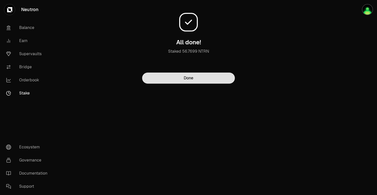
click at [189, 79] on button "Done" at bounding box center [188, 78] width 93 height 11
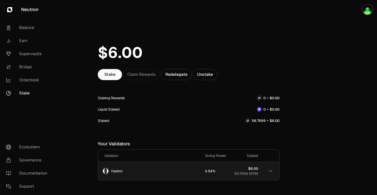
click at [207, 170] on td "4.94%" at bounding box center [215, 171] width 29 height 18
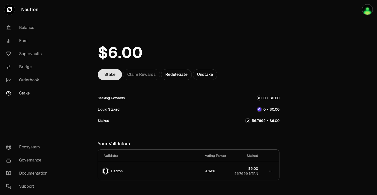
click at [113, 74] on link "Stake" at bounding box center [110, 74] width 24 height 11
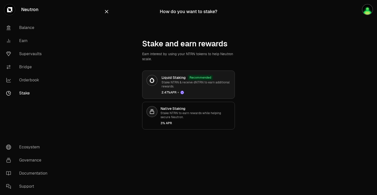
click at [185, 83] on p "Stake NTRN & receive dNTRN to earn additional rewards." at bounding box center [195, 84] width 69 height 8
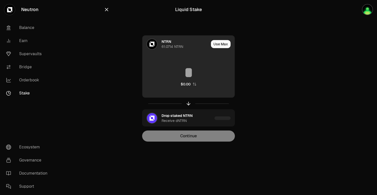
click at [189, 82] on div "$0.00" at bounding box center [186, 84] width 10 height 5
click at [198, 75] on input at bounding box center [188, 72] width 92 height 15
click at [221, 44] on button "Use Max" at bounding box center [221, 44] width 20 height 8
type input "*****"
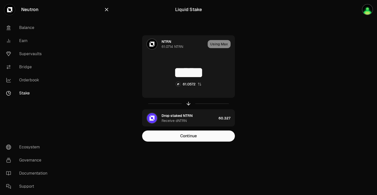
click at [29, 93] on link "Stake" at bounding box center [28, 93] width 52 height 13
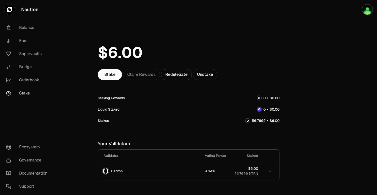
click at [144, 75] on div "Stake Claim Rewards Redelegate Unstake" at bounding box center [189, 74] width 182 height 11
click at [143, 76] on div "Claim Rewards" at bounding box center [141, 74] width 37 height 11
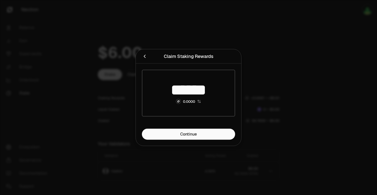
click at [313, 129] on div at bounding box center [188, 97] width 377 height 195
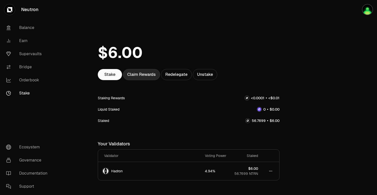
click at [143, 76] on div "Claim Rewards" at bounding box center [141, 74] width 37 height 11
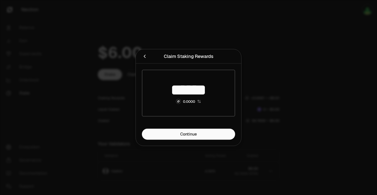
click at [146, 58] on icon "Close" at bounding box center [145, 57] width 6 height 6
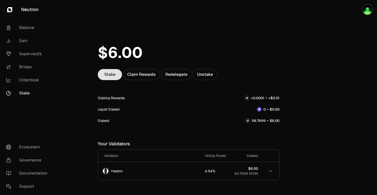
click at [110, 77] on link "Stake" at bounding box center [110, 74] width 24 height 11
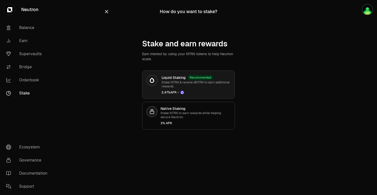
click at [173, 80] on h3 "Liquid Staking" at bounding box center [173, 77] width 24 height 5
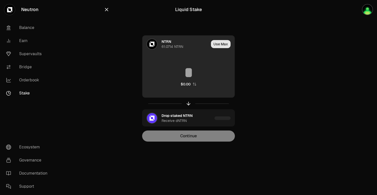
click at [222, 45] on button "Use Max" at bounding box center [221, 44] width 20 height 8
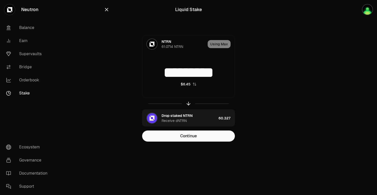
drag, startPoint x: 230, startPoint y: 73, endPoint x: 124, endPoint y: 71, distance: 106.0
click at [124, 71] on div "NTRN 61.0714 NTRN Using Max ********* $6.45 Drop staked NTRN Receive dNTRN 60.3…" at bounding box center [188, 88] width 169 height 106
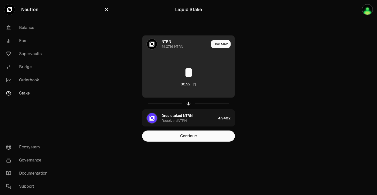
click at [192, 84] on icon "button" at bounding box center [194, 84] width 4 height 4
click at [215, 43] on button "Use Max" at bounding box center [221, 44] width 20 height 8
type input "*****"
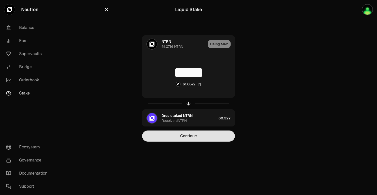
click at [191, 136] on button "Continue" at bounding box center [188, 135] width 93 height 11
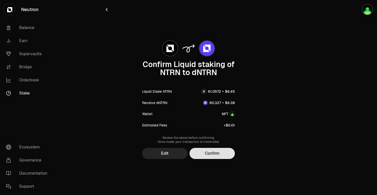
click at [215, 153] on button "Confirm" at bounding box center [211, 153] width 45 height 11
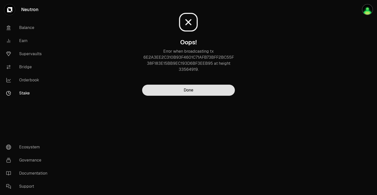
click at [188, 90] on button "Done" at bounding box center [188, 90] width 93 height 11
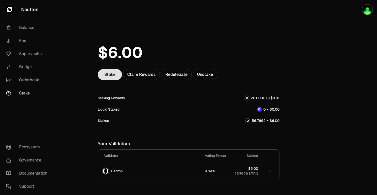
click at [111, 76] on link "Stake" at bounding box center [110, 74] width 24 height 11
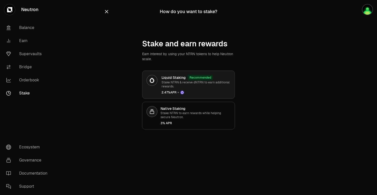
click at [170, 81] on p "Stake NTRN & receive dNTRN to earn additional rewards." at bounding box center [195, 84] width 69 height 8
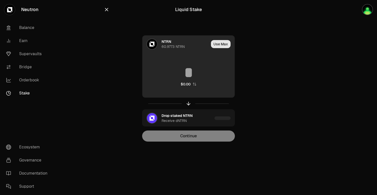
click at [221, 40] on button "Use Max" at bounding box center [221, 44] width 20 height 8
type input "*********"
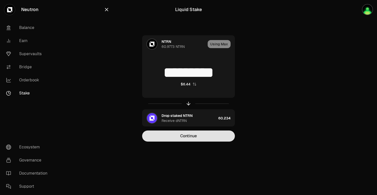
click at [197, 135] on button "Continue" at bounding box center [188, 135] width 93 height 11
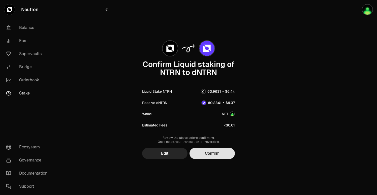
click at [212, 152] on button "Confirm" at bounding box center [211, 153] width 45 height 11
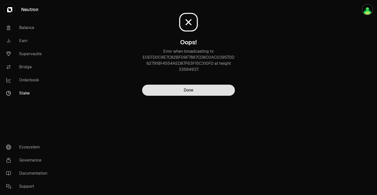
click at [197, 93] on button "Done" at bounding box center [188, 90] width 93 height 11
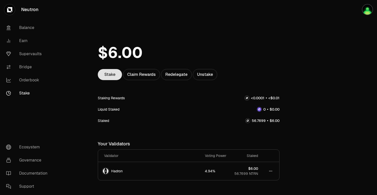
click at [109, 75] on link "Stake" at bounding box center [110, 74] width 24 height 11
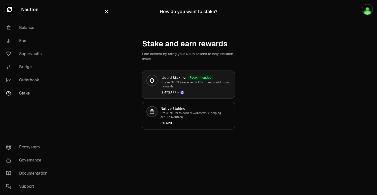
click at [180, 85] on p "Stake NTRN & receive dNTRN to earn additional rewards." at bounding box center [195, 84] width 69 height 8
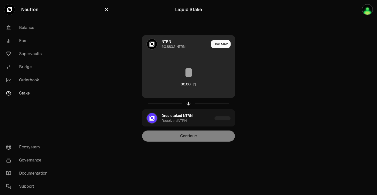
click at [189, 80] on div "$0.00" at bounding box center [188, 76] width 92 height 44
click at [189, 82] on div "$0.00" at bounding box center [186, 84] width 10 height 5
click at [220, 44] on button "Use Max" at bounding box center [221, 44] width 20 height 8
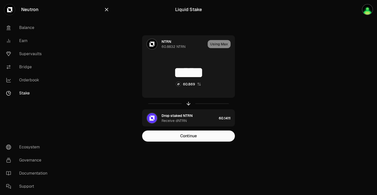
click at [210, 75] on input "*****" at bounding box center [188, 72] width 92 height 15
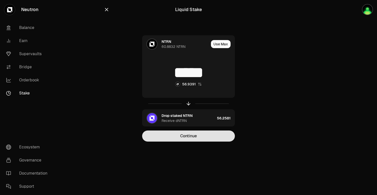
type input "*****"
click at [203, 140] on button "Continue" at bounding box center [188, 135] width 93 height 11
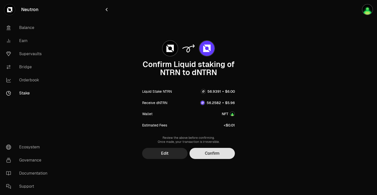
click at [215, 149] on button "Confirm" at bounding box center [211, 153] width 45 height 11
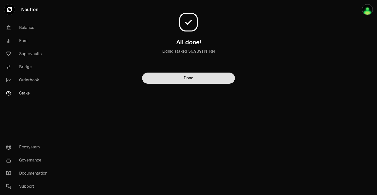
click at [202, 82] on button "Done" at bounding box center [188, 78] width 93 height 11
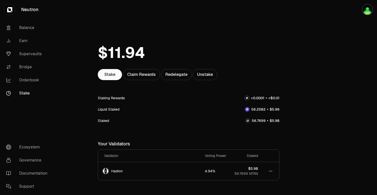
click at [113, 109] on div "Liquid Staked" at bounding box center [109, 109] width 22 height 5
click at [257, 107] on span "2" at bounding box center [257, 109] width 2 height 5
click at [136, 75] on div "Claim Rewards" at bounding box center [141, 74] width 37 height 11
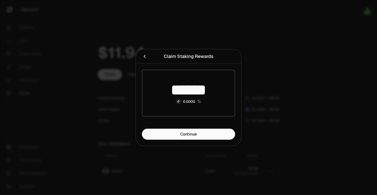
click at [296, 113] on div at bounding box center [188, 97] width 377 height 195
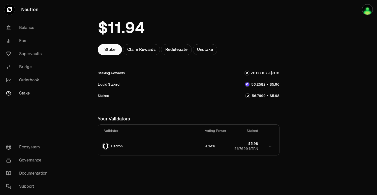
scroll to position [26, 0]
click at [248, 84] on img at bounding box center [247, 84] width 4 height 4
click at [26, 92] on link "Stake" at bounding box center [28, 93] width 52 height 13
click at [253, 85] on span "6" at bounding box center [254, 83] width 2 height 5
click at [119, 84] on div "Liquid Staked" at bounding box center [109, 83] width 22 height 5
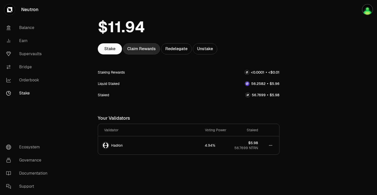
click at [133, 48] on div "Claim Rewards" at bounding box center [141, 48] width 37 height 11
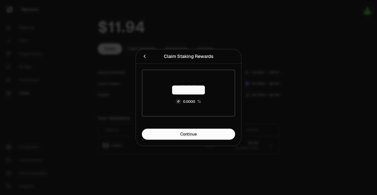
click at [287, 117] on div at bounding box center [188, 97] width 377 height 195
